Goal: Information Seeking & Learning: Learn about a topic

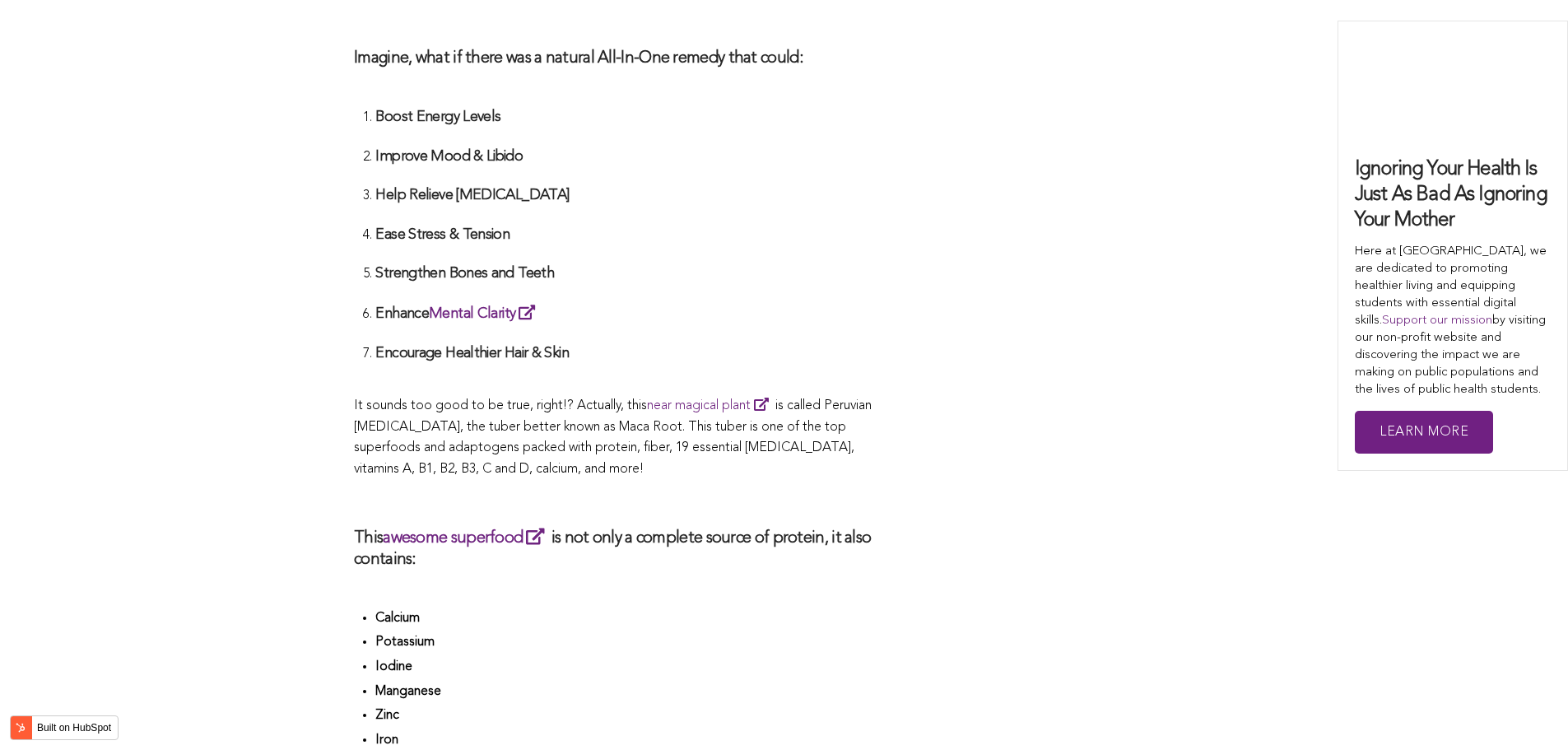
scroll to position [3591, 0]
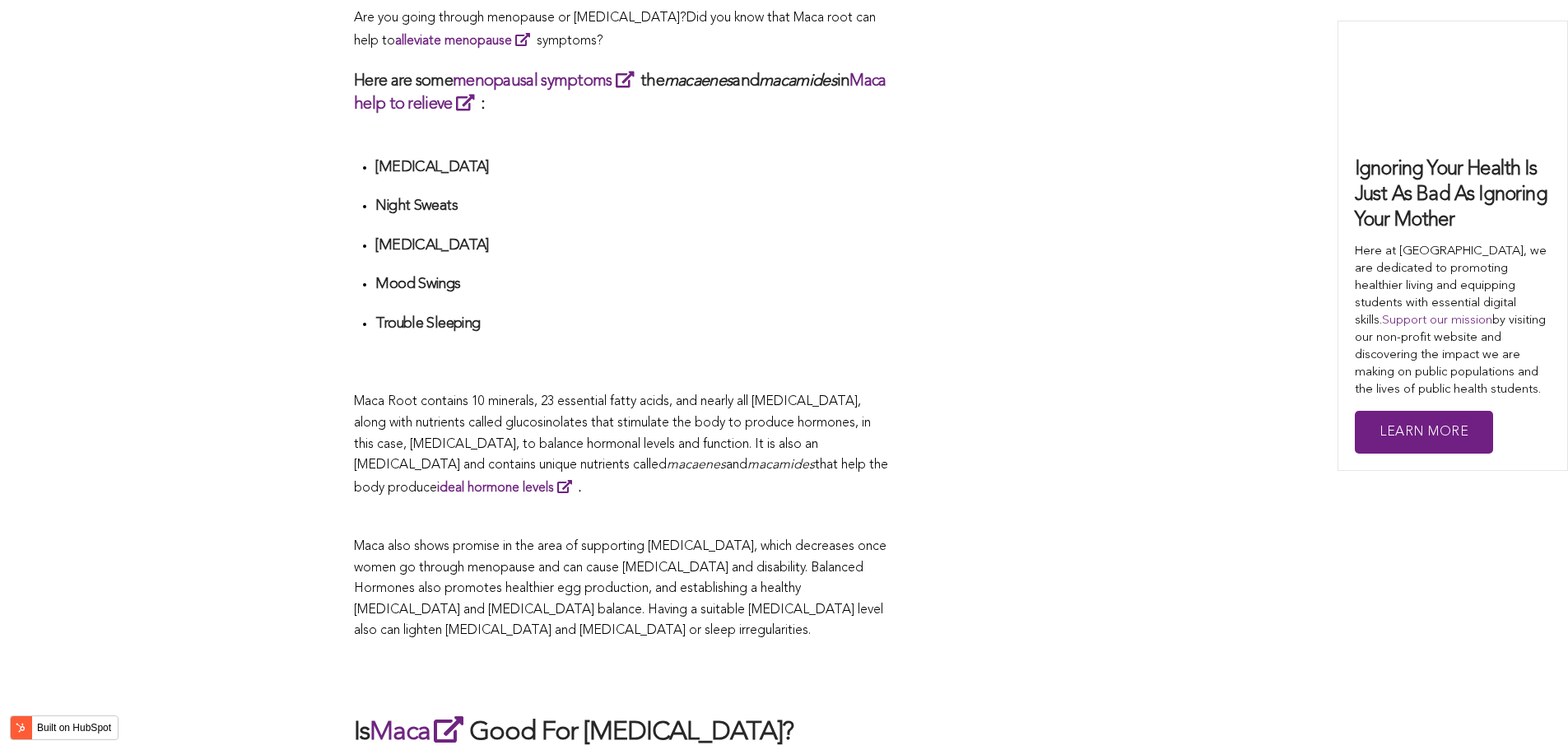
click at [790, 395] on span "Maca Root contains 10 minerals, 23 essential fatty acids, and nearly all [MEDIC…" at bounding box center [613, 433] width 517 height 76
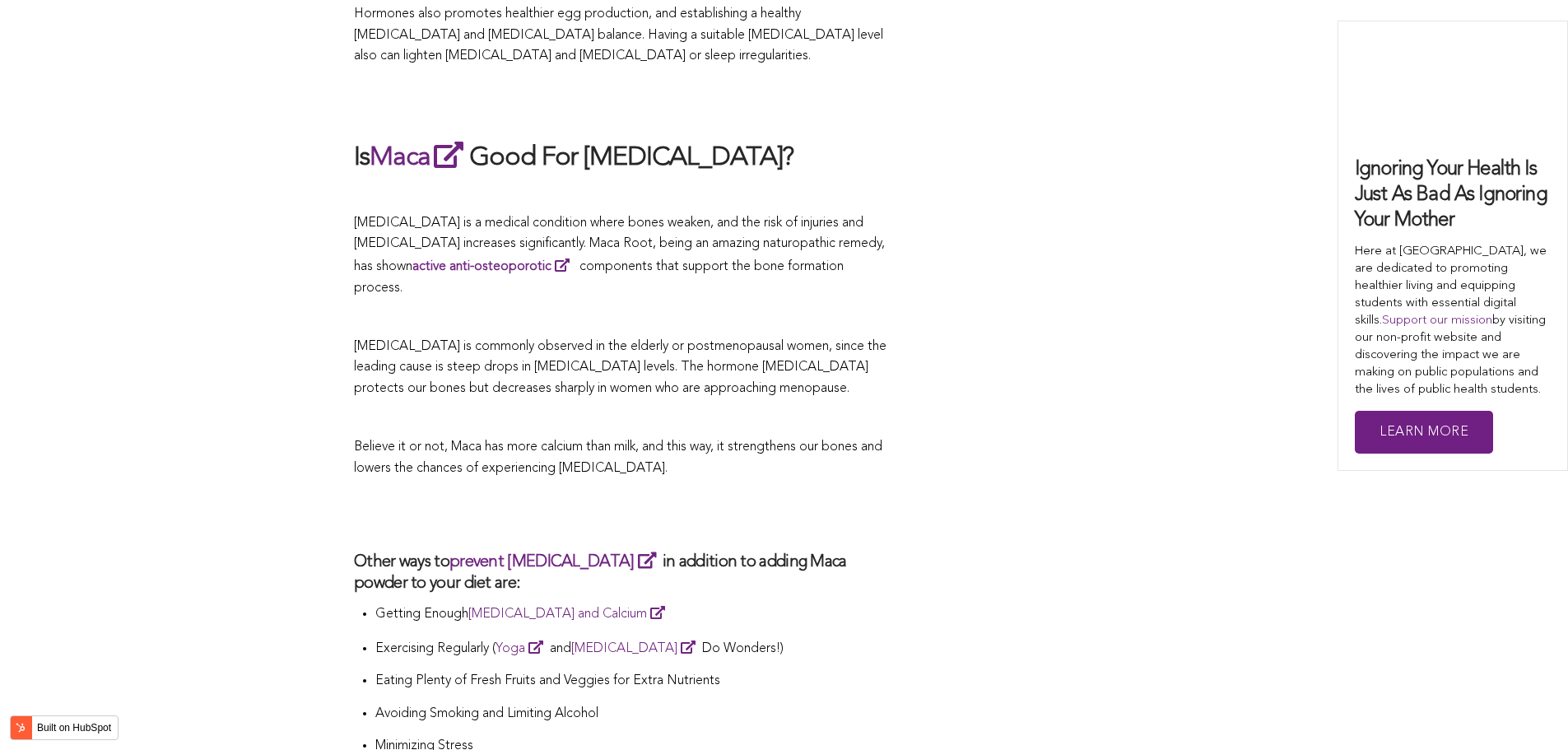
click at [492, 408] on p at bounding box center [622, 418] width 536 height 21
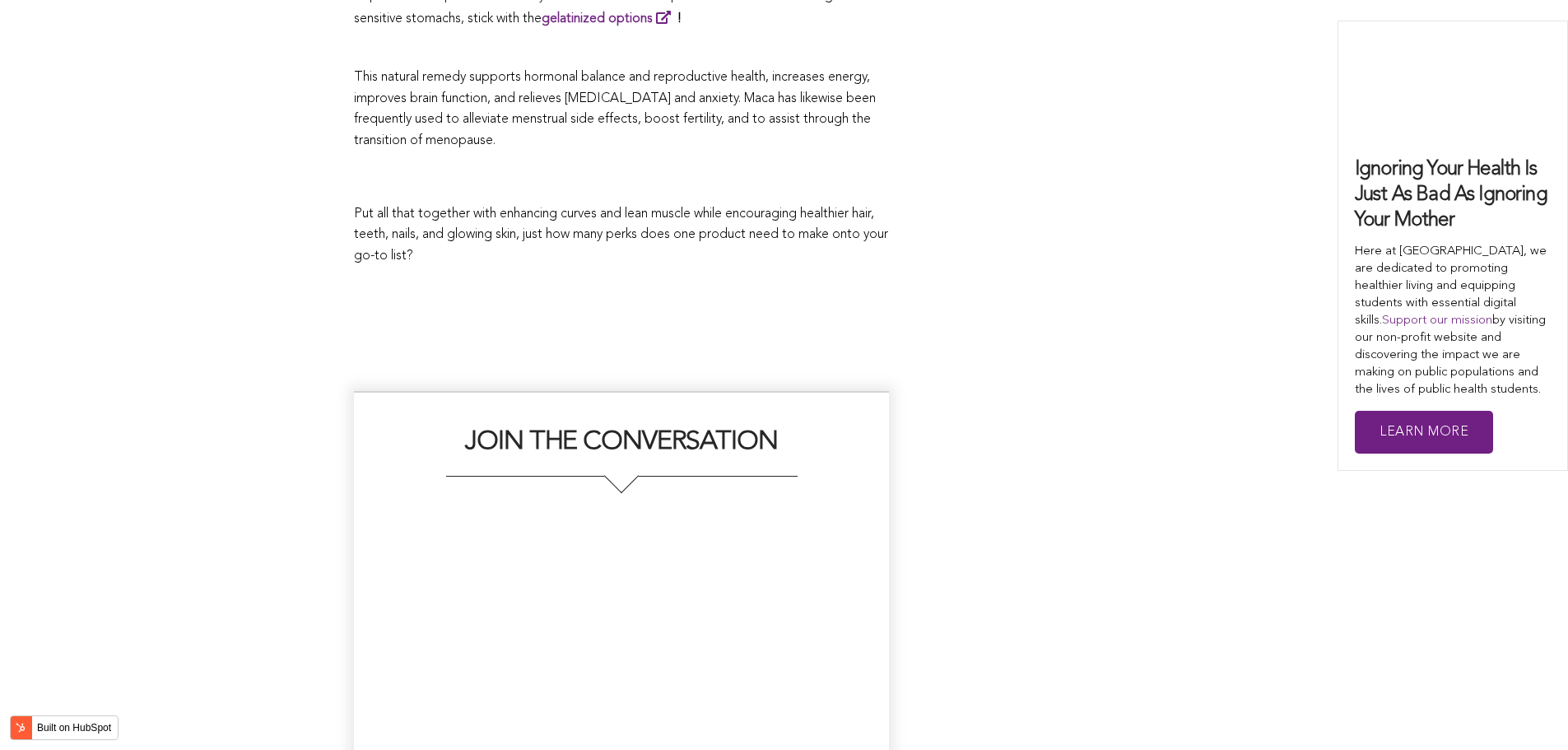
scroll to position [3961, 0]
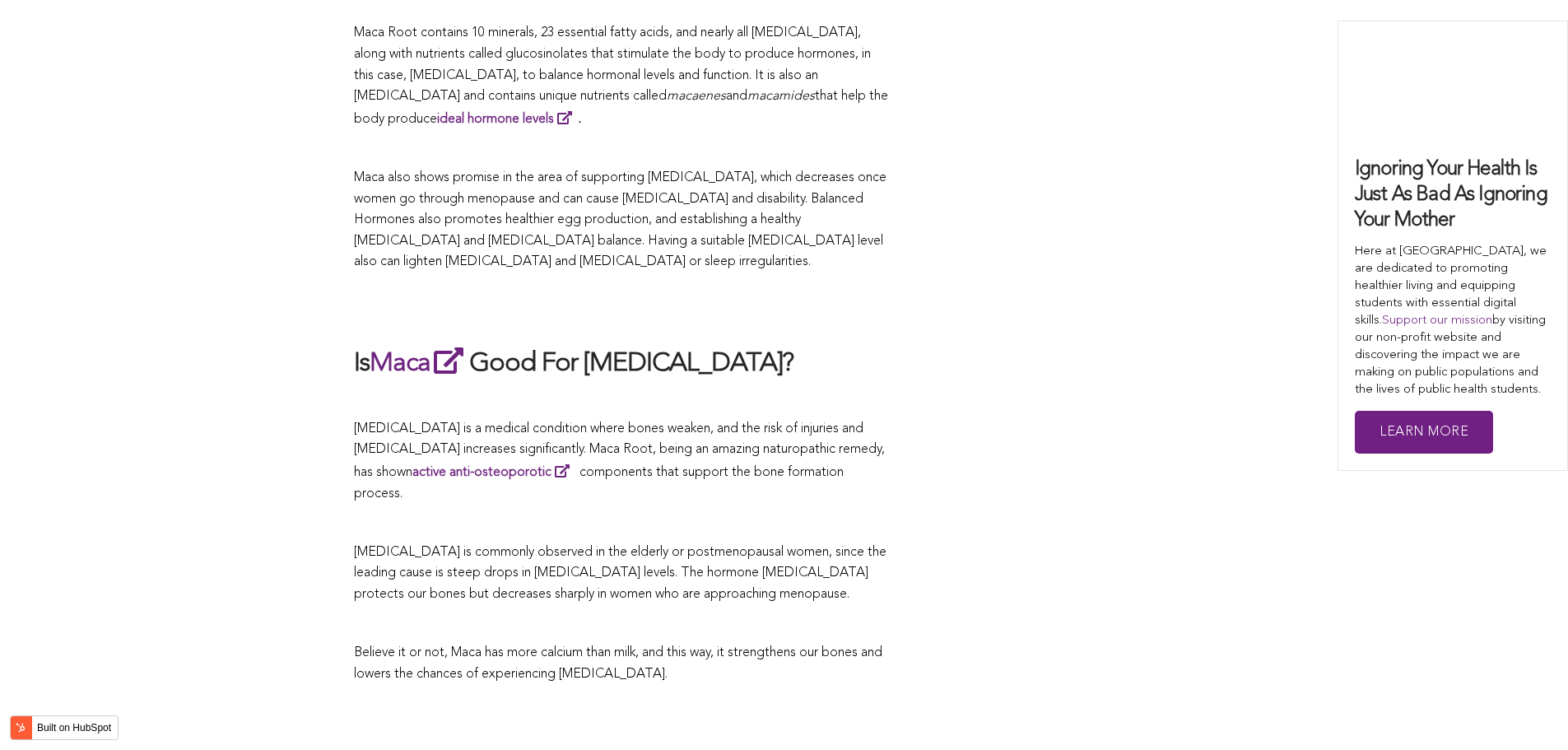
click at [776, 390] on p at bounding box center [622, 400] width 536 height 21
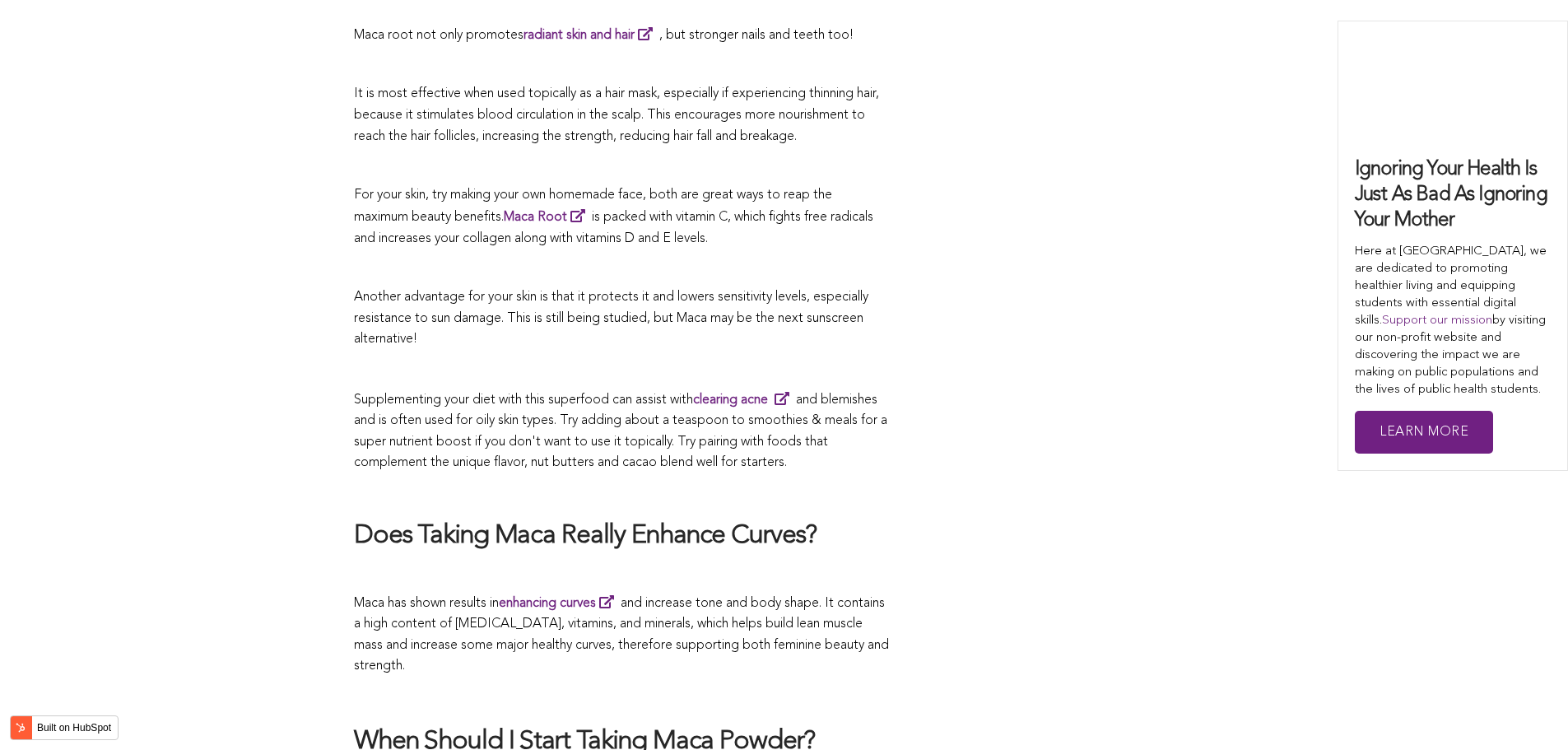
scroll to position [4435, 0]
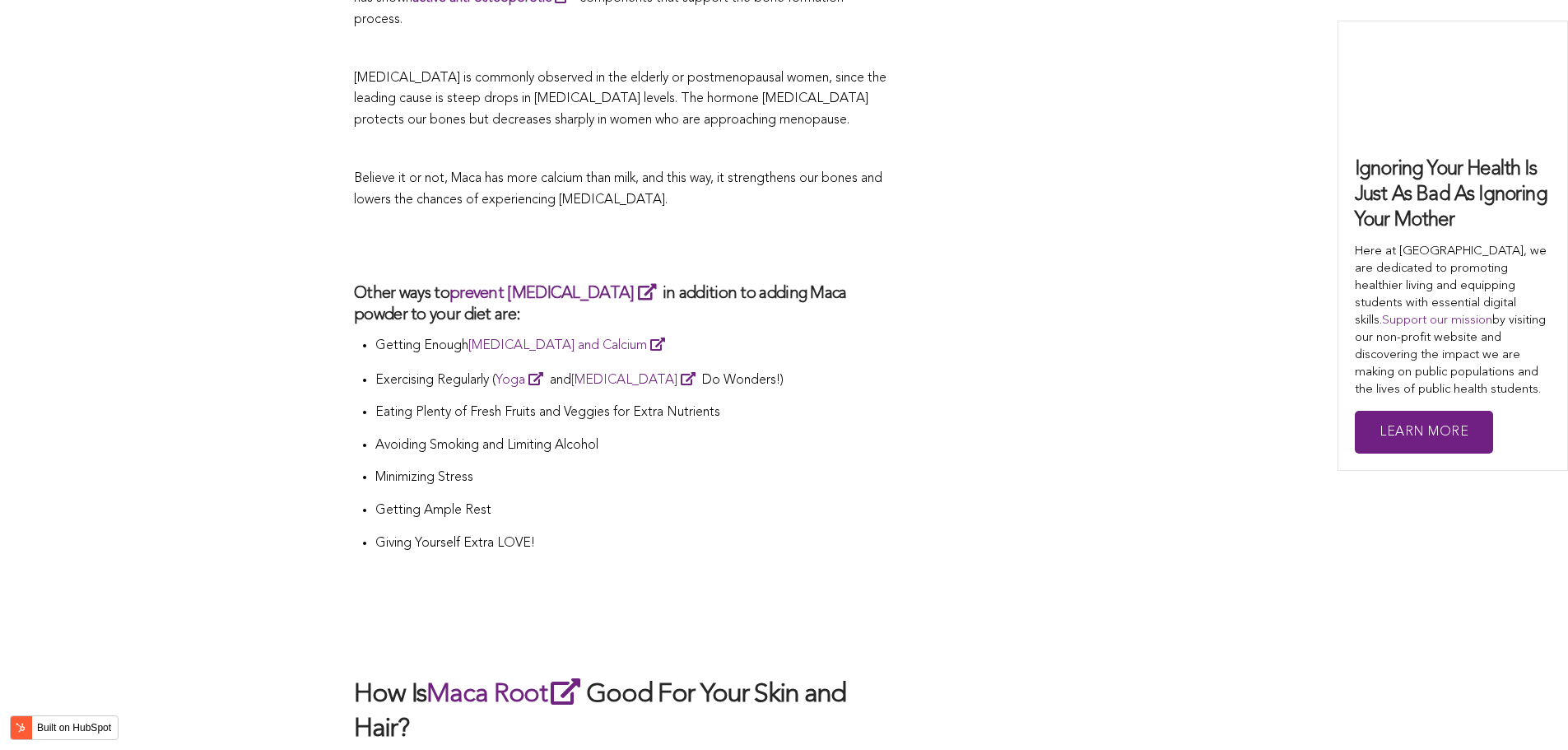
click at [729, 403] on li "Eating Plenty of Fresh Fruits and Veggies for Extra Nutrients" at bounding box center [632, 419] width 513 height 33
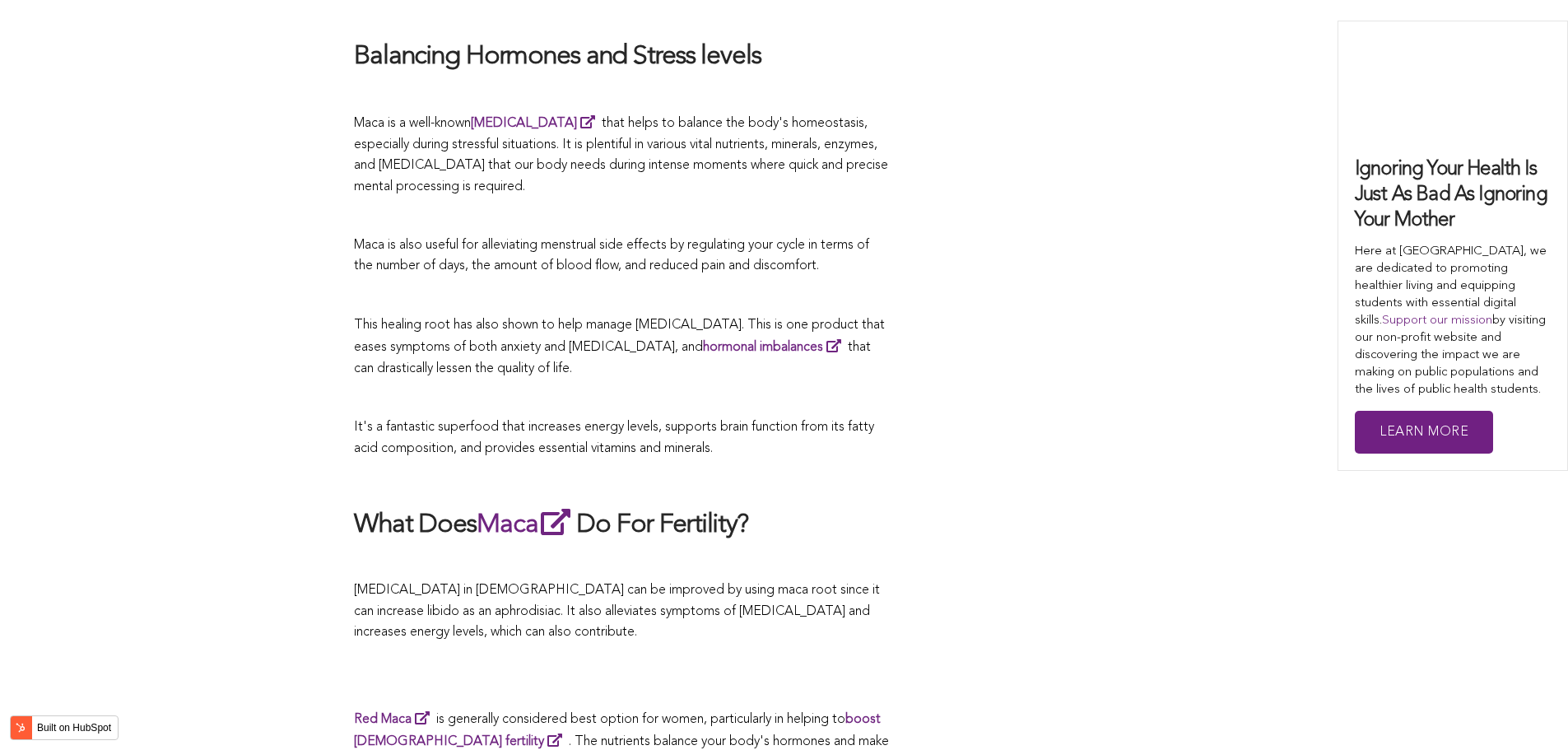
scroll to position [4443, 0]
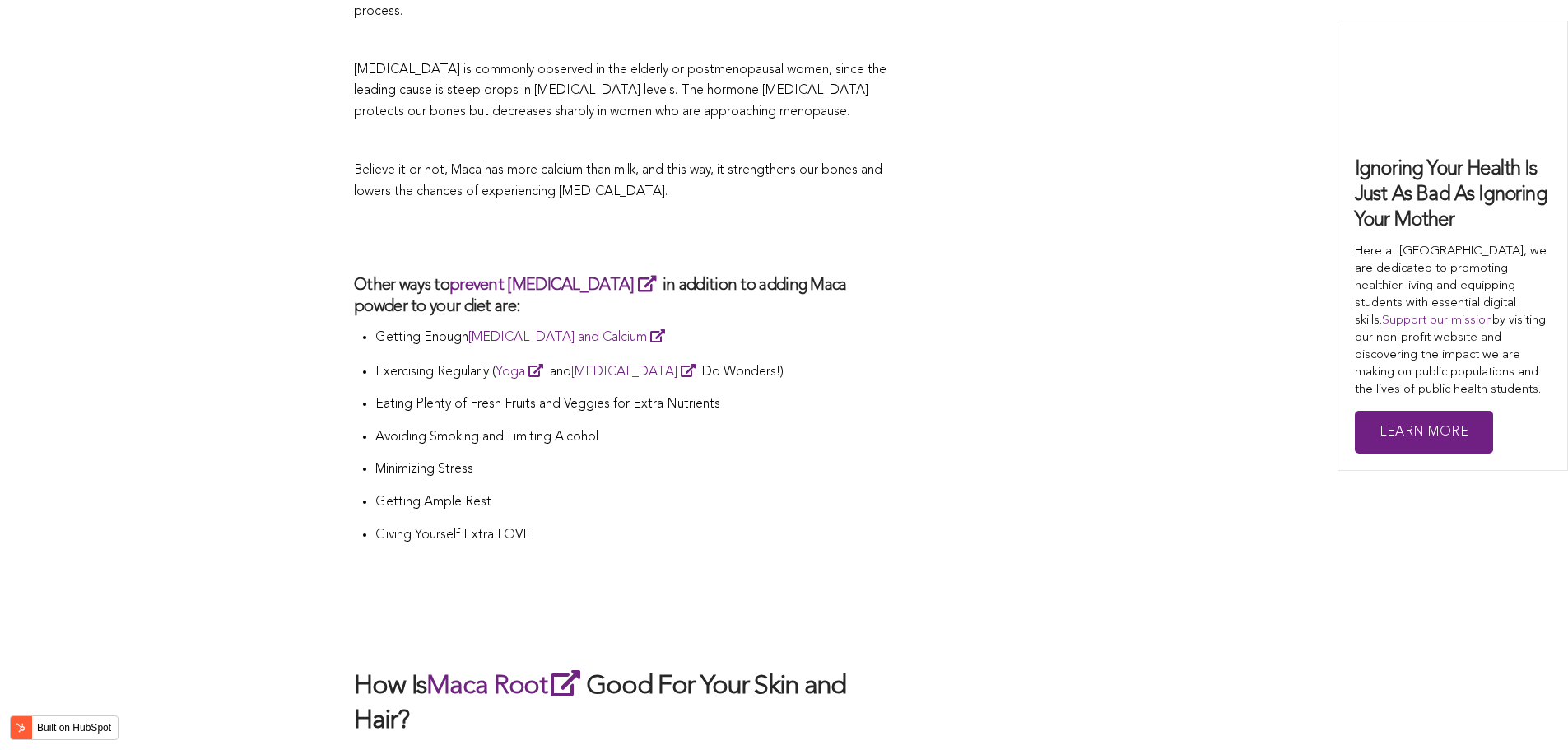
click at [860, 394] on li "Eating Plenty of Fresh Fruits and Veggies for Extra Nutrients" at bounding box center [632, 411] width 513 height 33
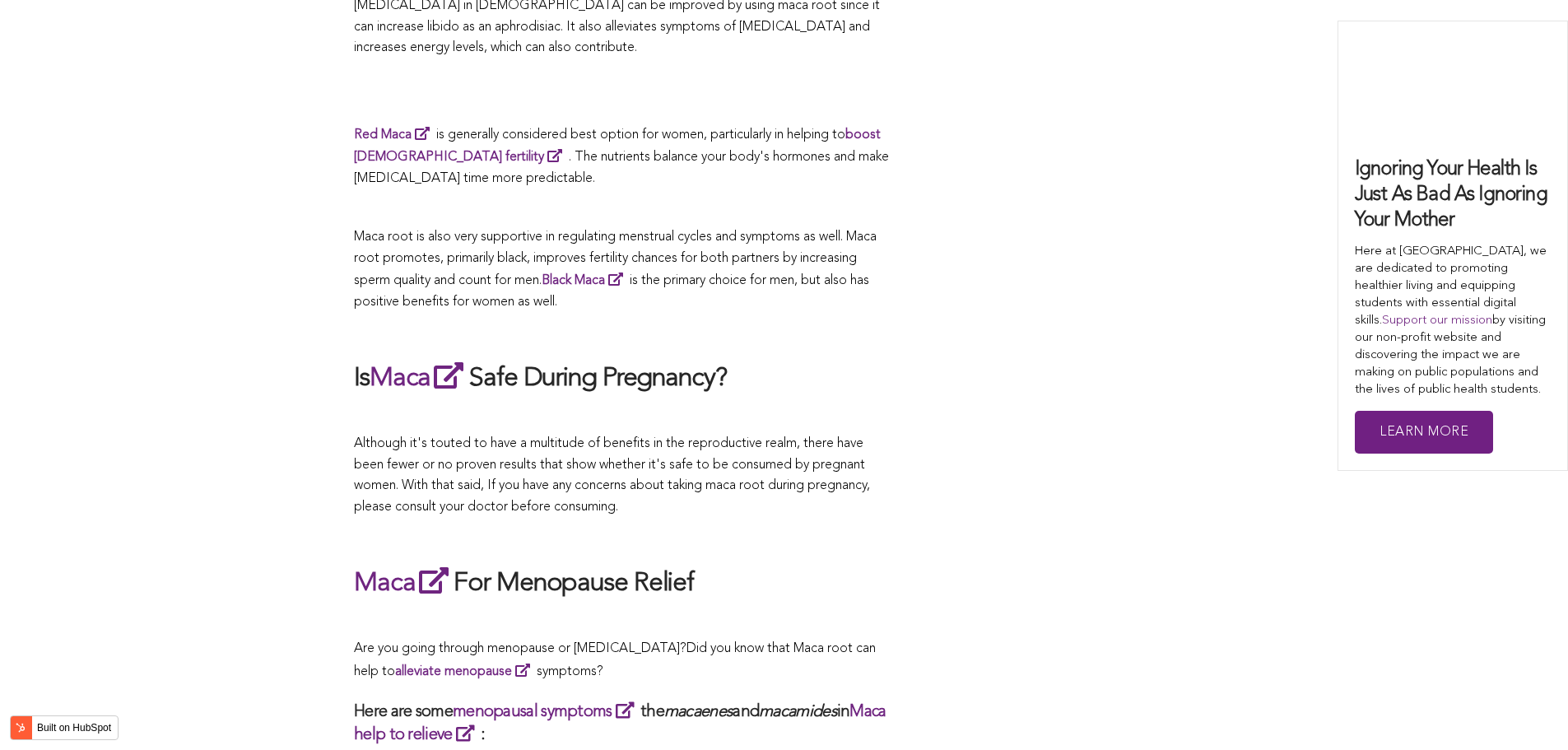
scroll to position [2796, 0]
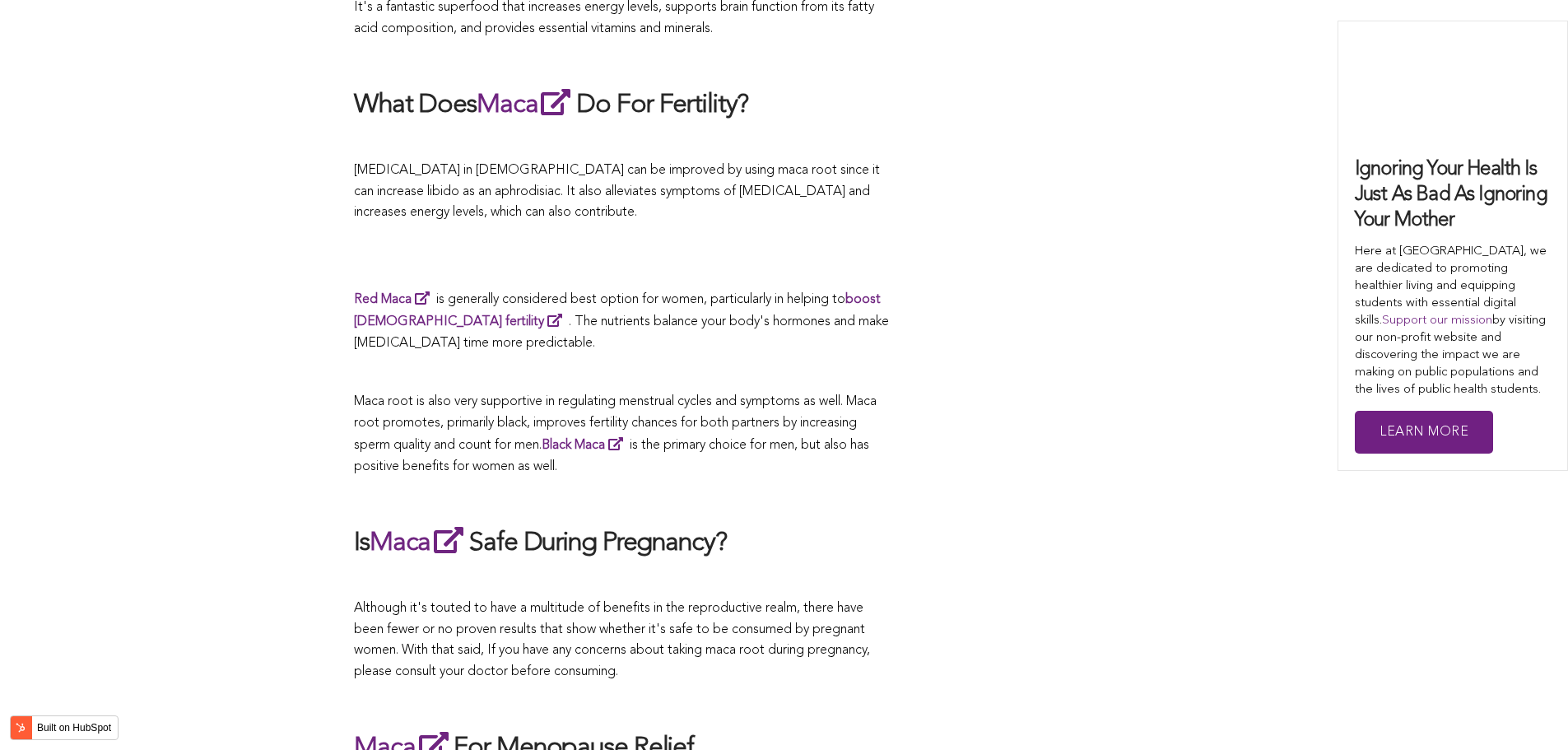
click at [707, 729] on h2 "Maca For Menopause Relief" at bounding box center [622, 747] width 536 height 38
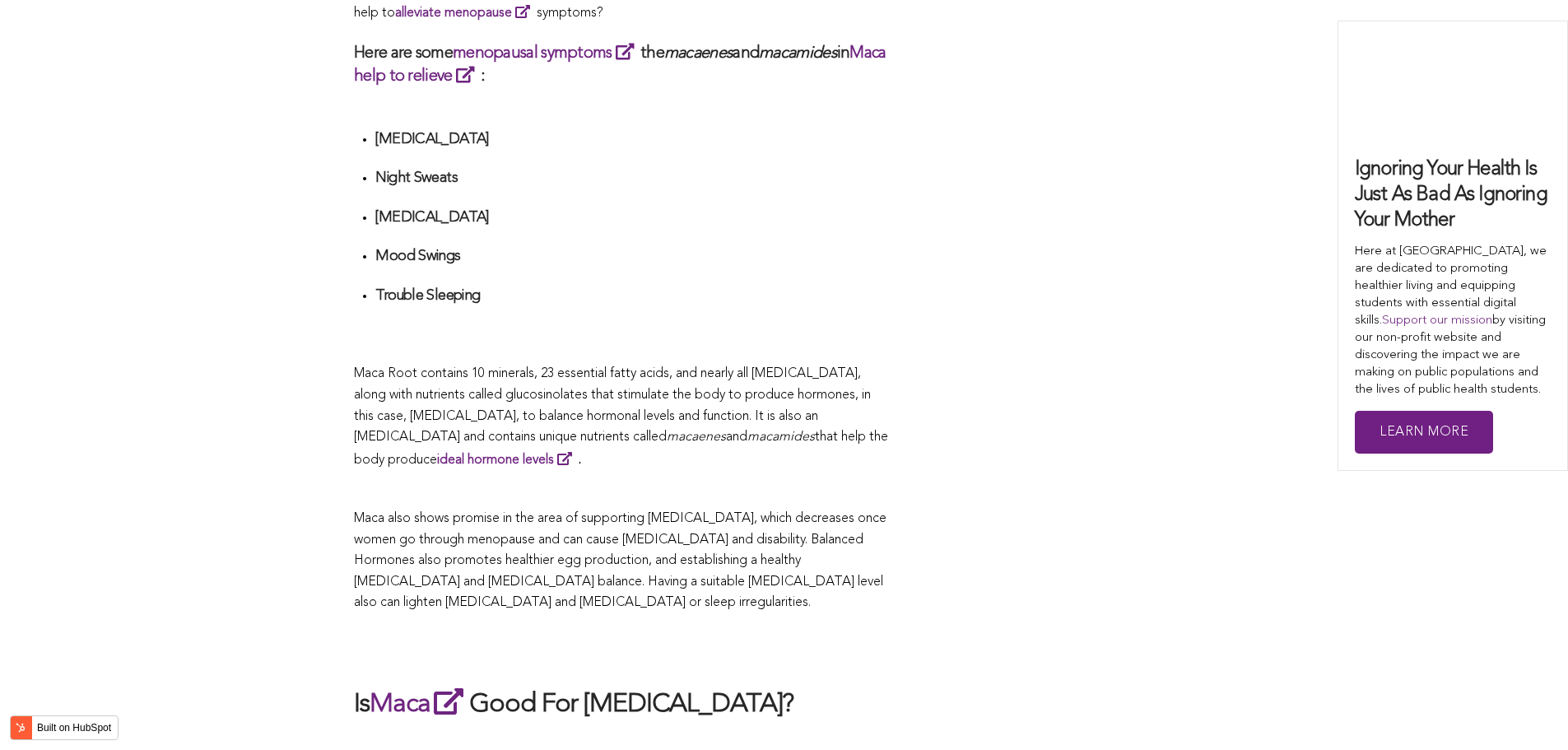
scroll to position [3702, 0]
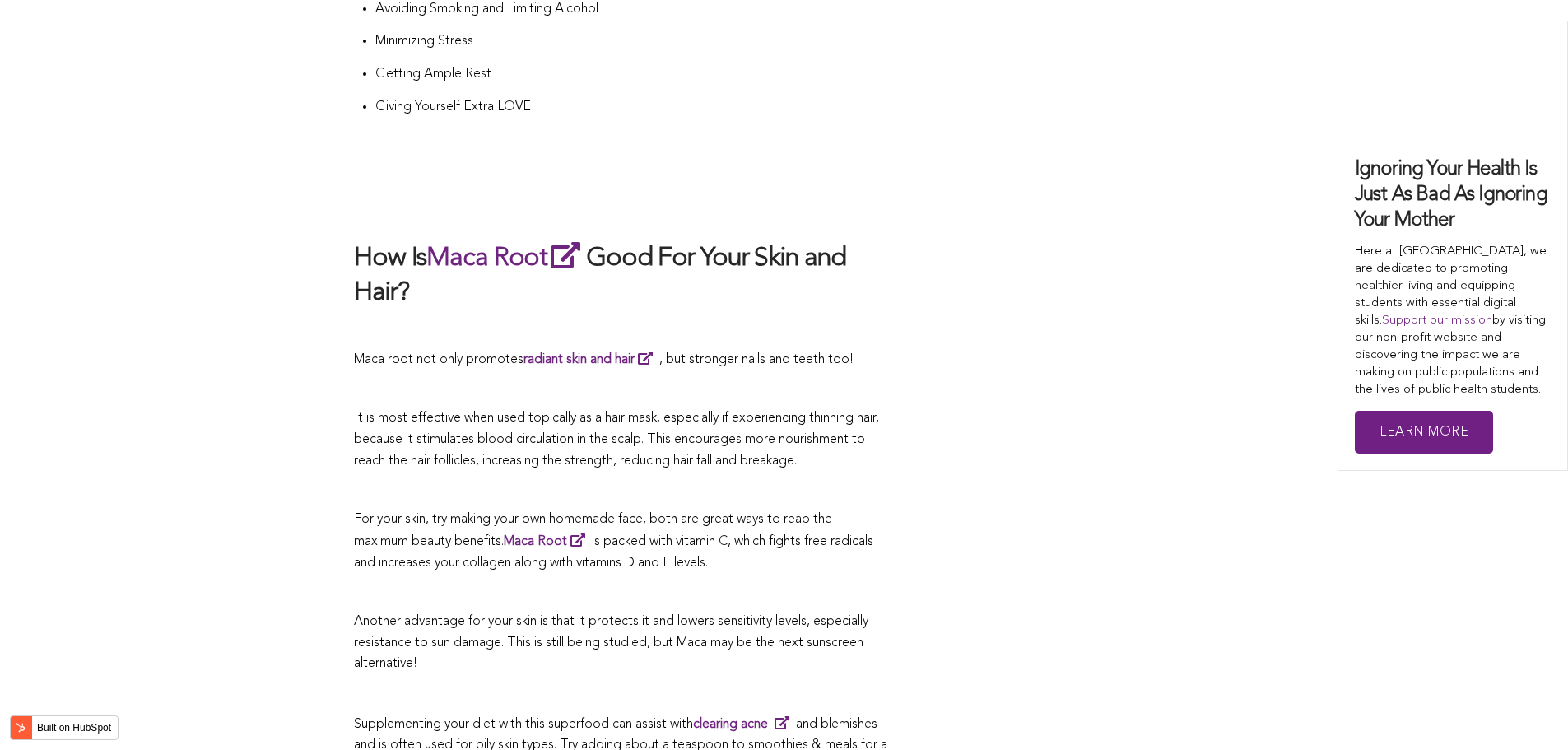
click at [761, 408] on p "It is most effective when used topically as a hair mask, especially if experien…" at bounding box center [622, 439] width 536 height 63
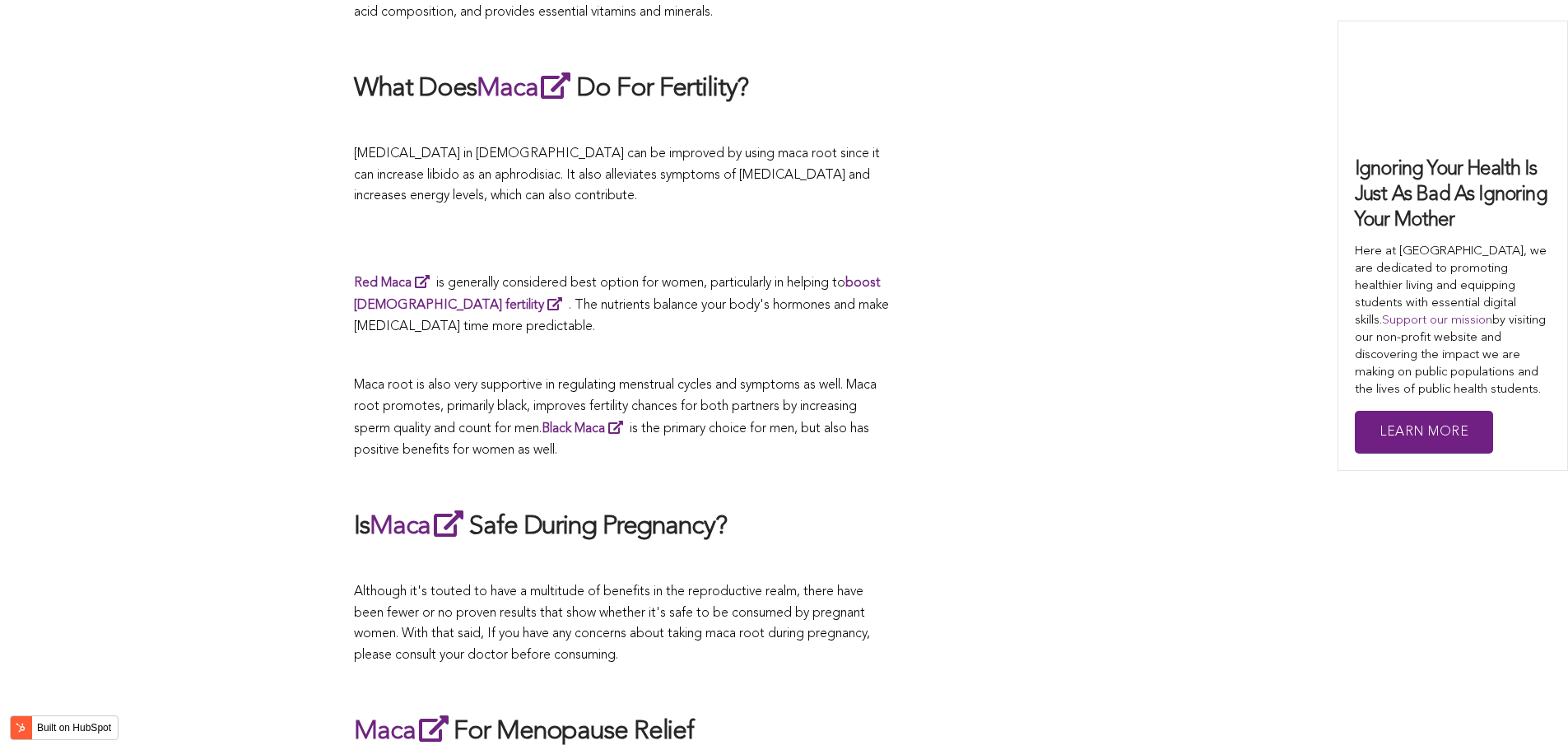
scroll to position [4483, 0]
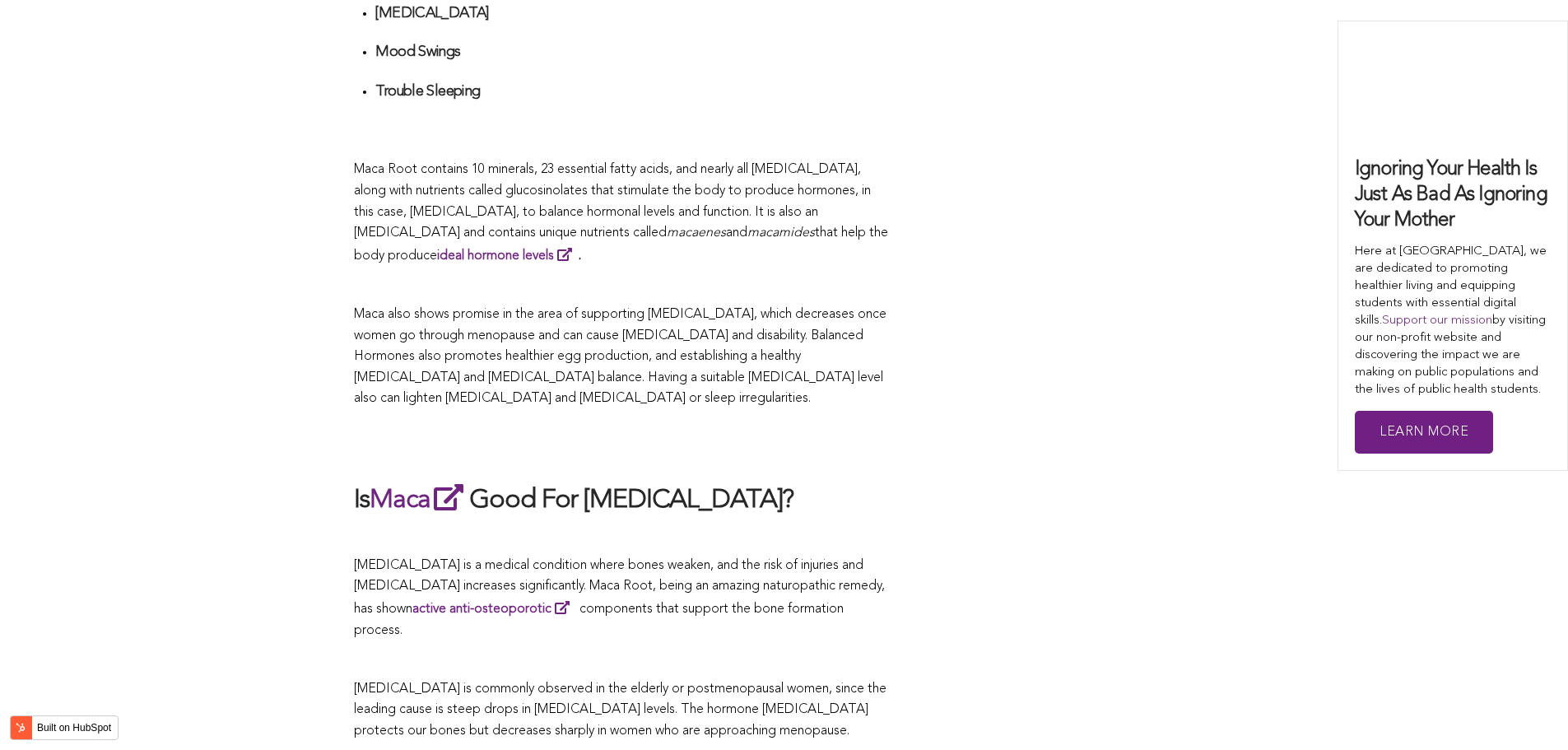
scroll to position [3327, 0]
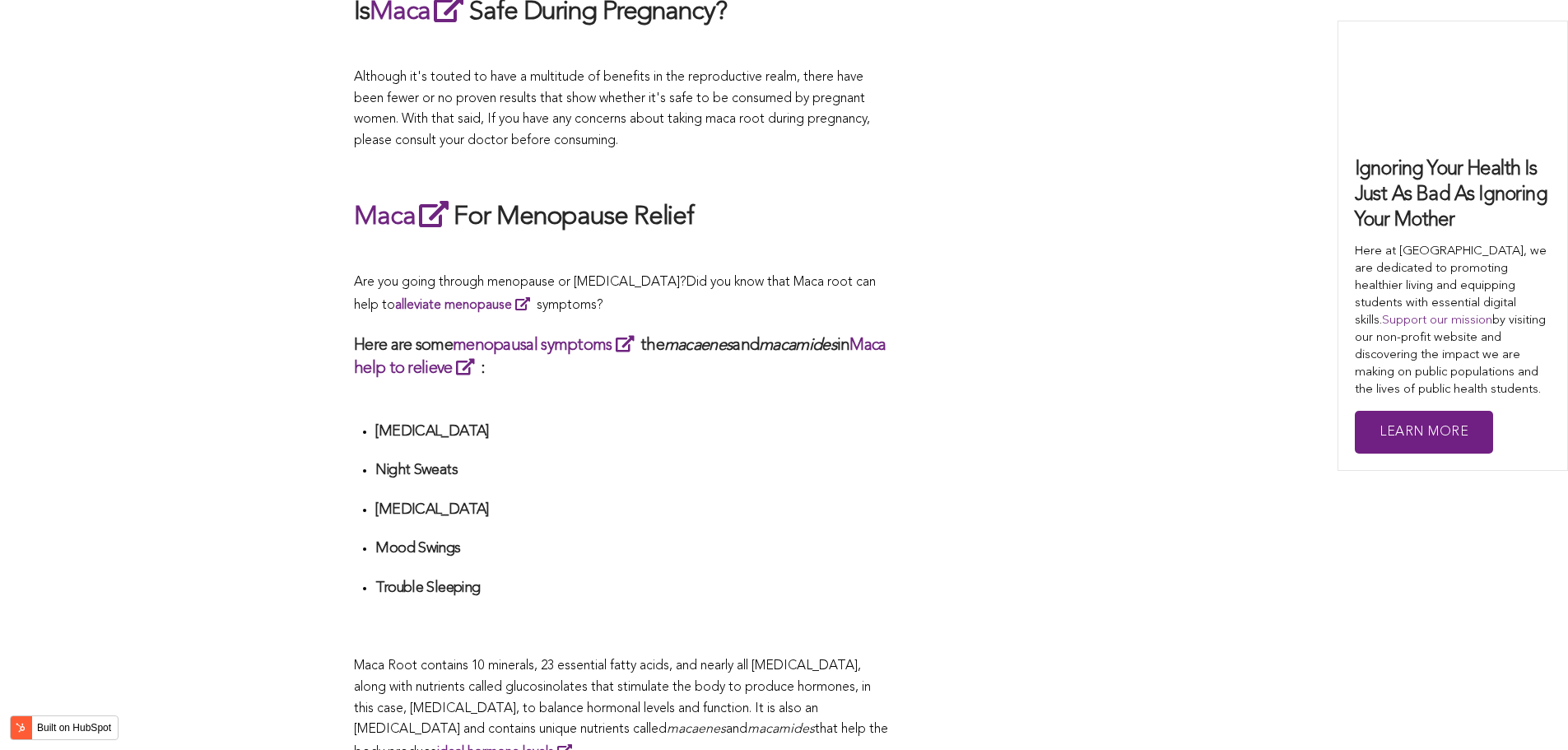
click at [756, 375] on div "What Are The Health Benefits of Maca For Women ? Hi [DEMOGRAPHIC_DATA], have yo…" at bounding box center [622, 380] width 536 height 5604
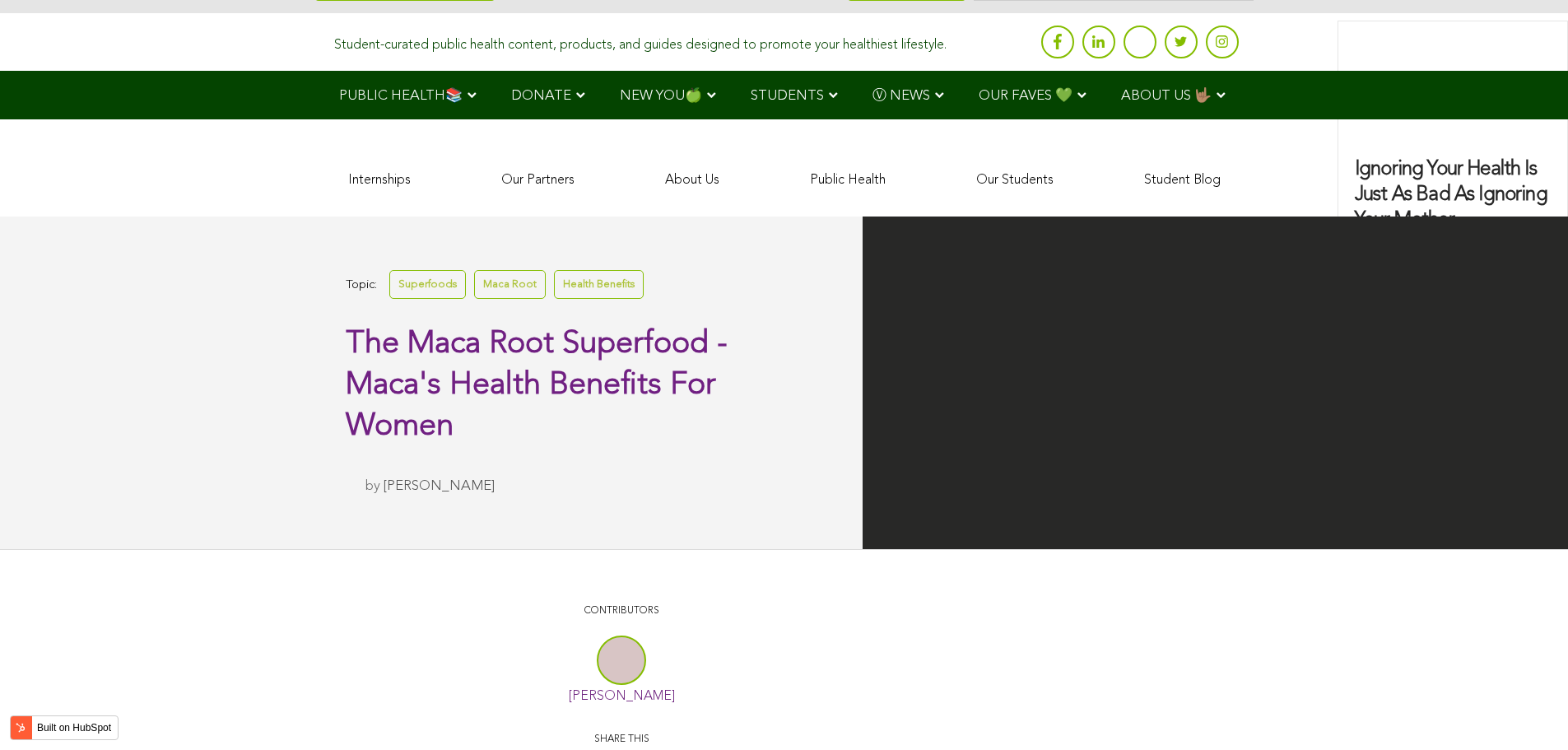
scroll to position [4203, 0]
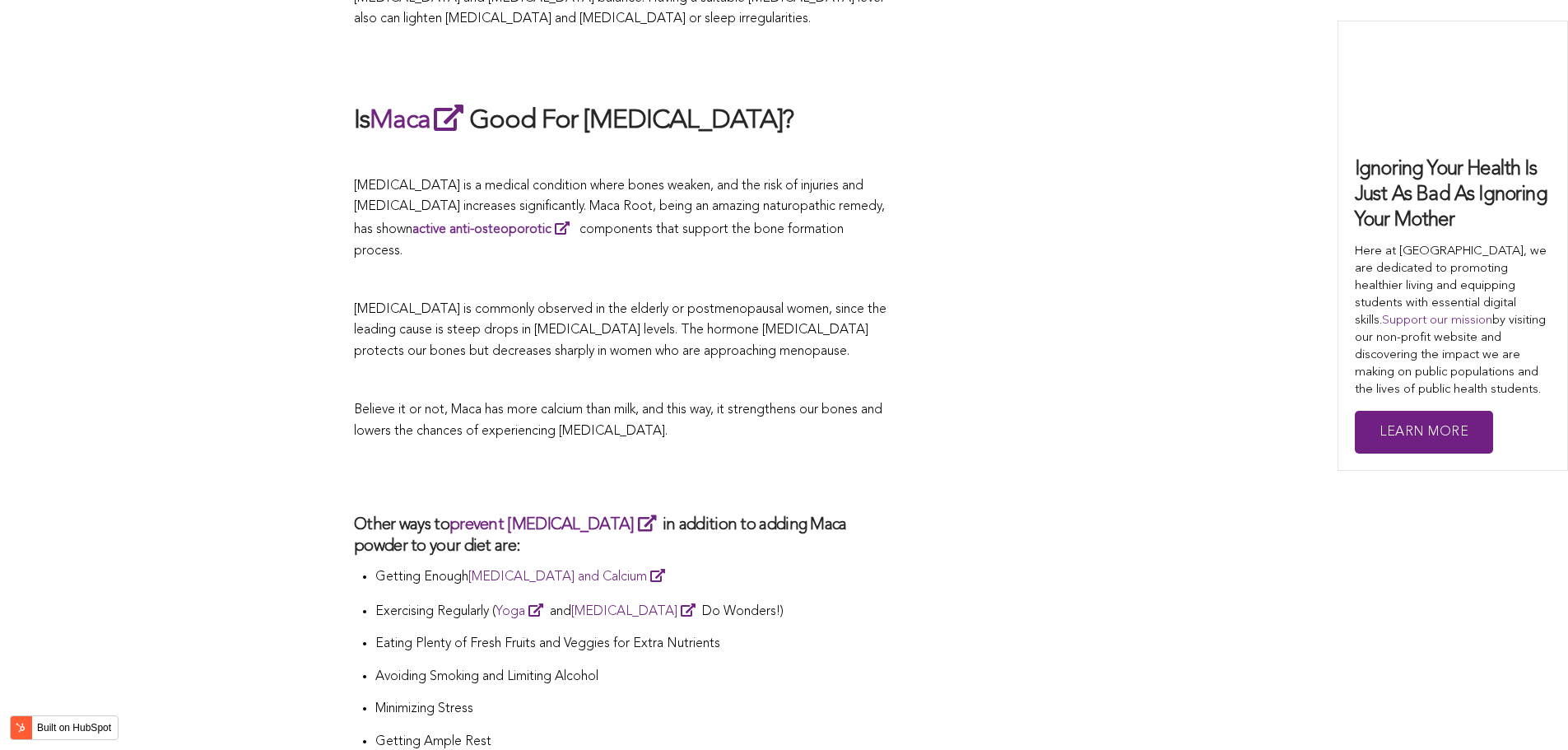
click at [675, 400] on p "Believe it or not, Maca has more calcium than milk, and this way, it strengthen…" at bounding box center [622, 421] width 536 height 42
